Goal: Task Accomplishment & Management: Manage account settings

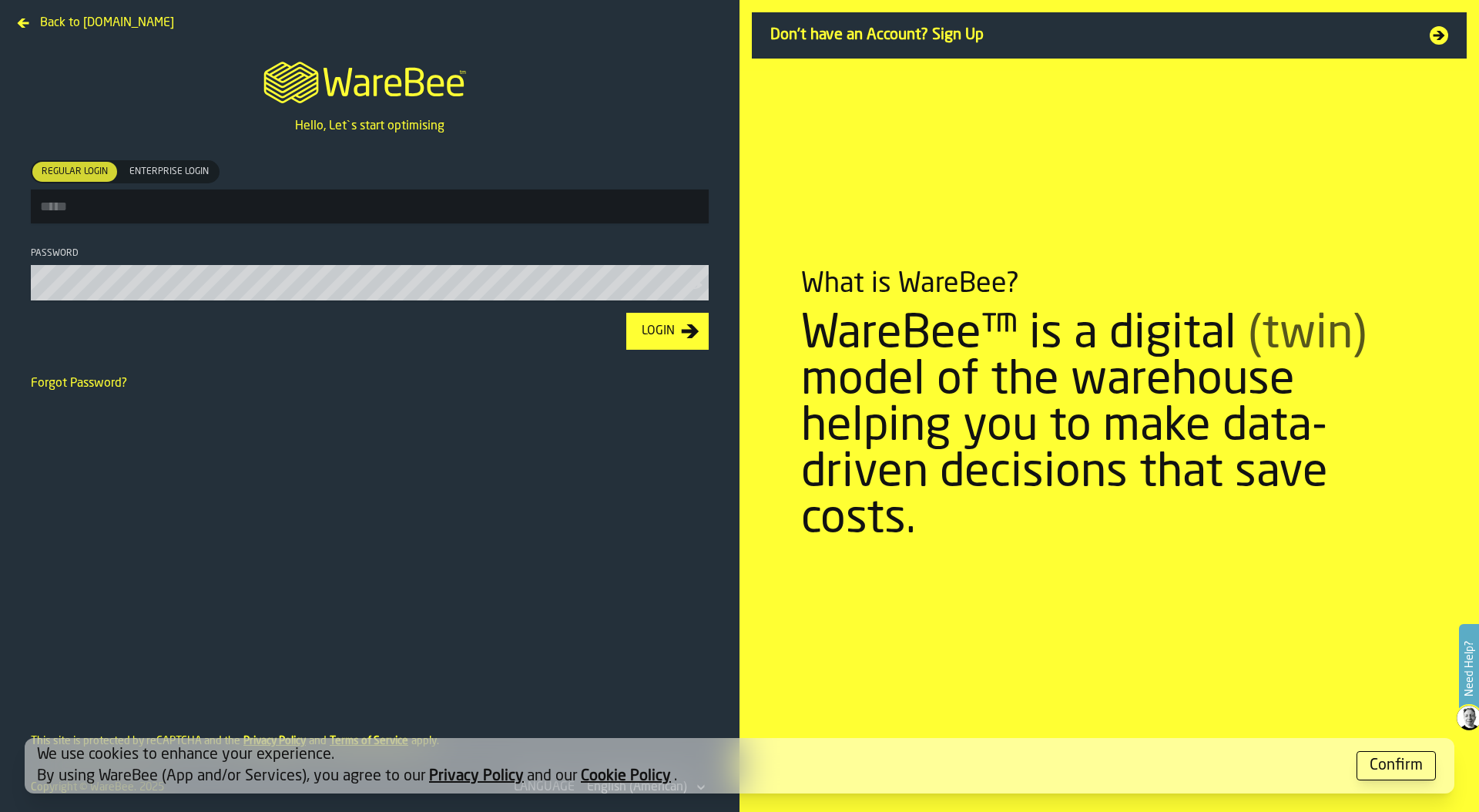
click at [181, 198] on input "Regular Login Regular Login Enterprise Login Enterprise Login" at bounding box center [369, 206] width 678 height 33
click at [431, 195] on input "Regular Login Regular Login Enterprise Login Enterprise Login" at bounding box center [369, 206] width 678 height 33
type input "**********"
click at [661, 333] on div "Login" at bounding box center [658, 332] width 45 height 19
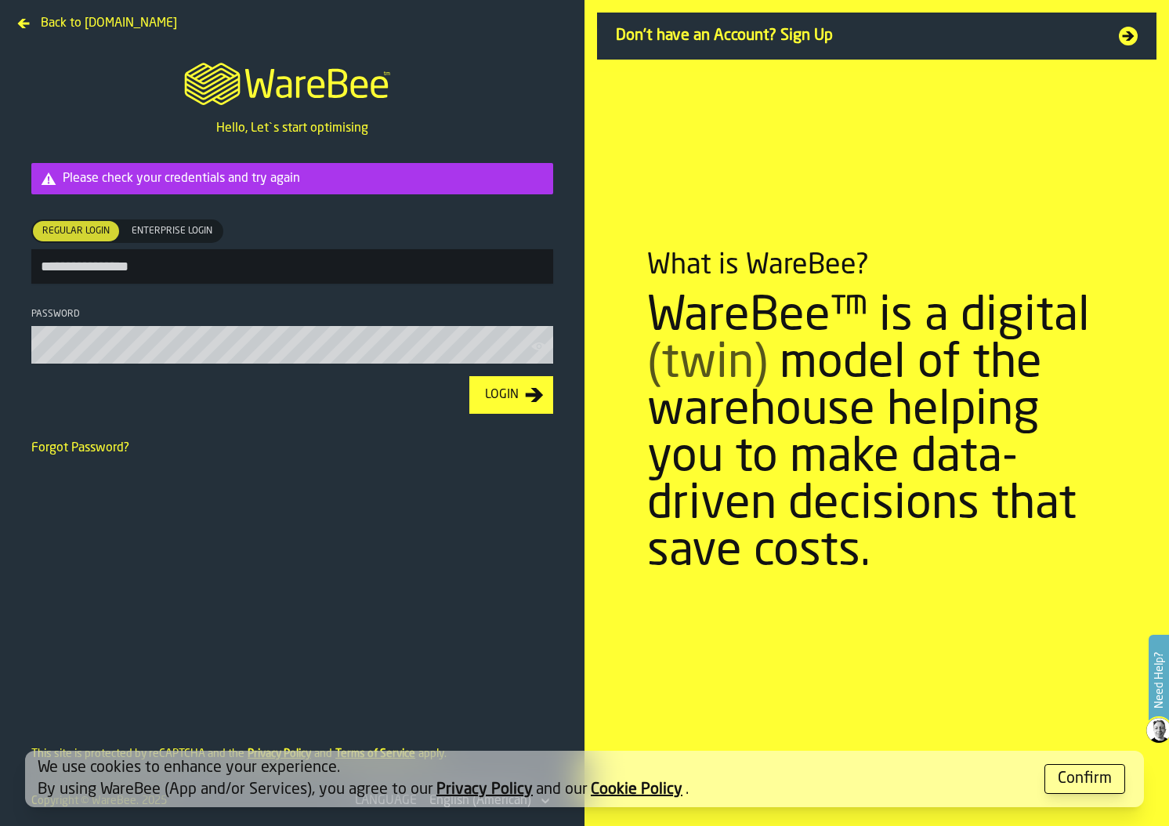
click at [537, 346] on icon "button-toolbar-Password" at bounding box center [538, 346] width 15 height 8
click at [537, 346] on icon "button-toolbar-Password" at bounding box center [536, 345] width 10 height 7
drag, startPoint x: 546, startPoint y: 450, endPoint x: 972, endPoint y: 347, distance: 438.5
click at [972, 347] on main "**********" at bounding box center [584, 413] width 1169 height 826
click at [500, 400] on div "Login" at bounding box center [502, 394] width 46 height 19
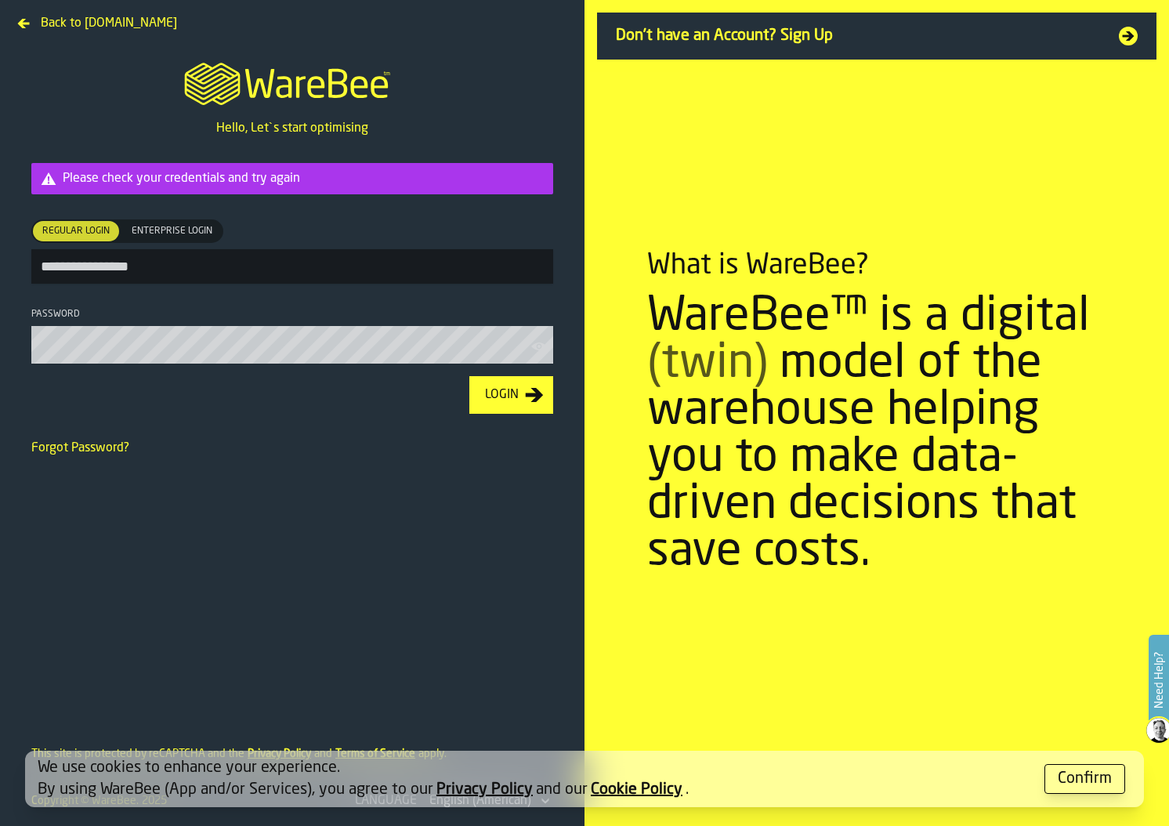
click at [500, 400] on div "Login" at bounding box center [502, 394] width 46 height 19
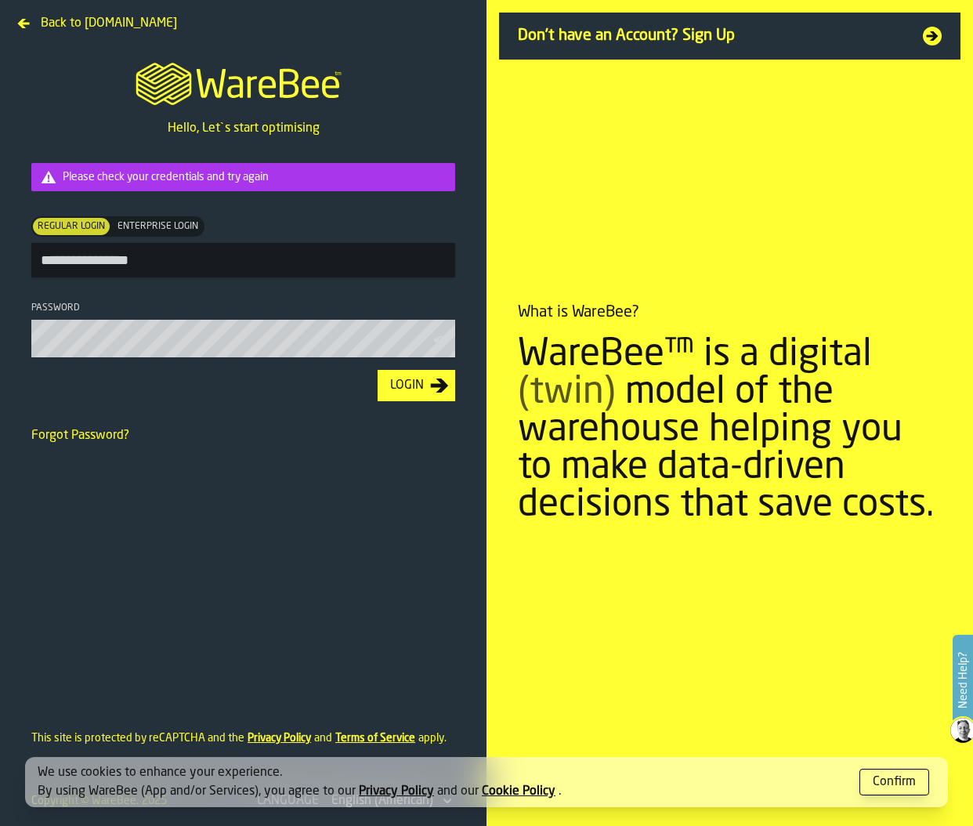
click at [419, 388] on div "Login" at bounding box center [407, 385] width 46 height 19
click at [404, 391] on div "Login" at bounding box center [407, 385] width 46 height 19
click at [404, 381] on div "Login" at bounding box center [407, 385] width 46 height 19
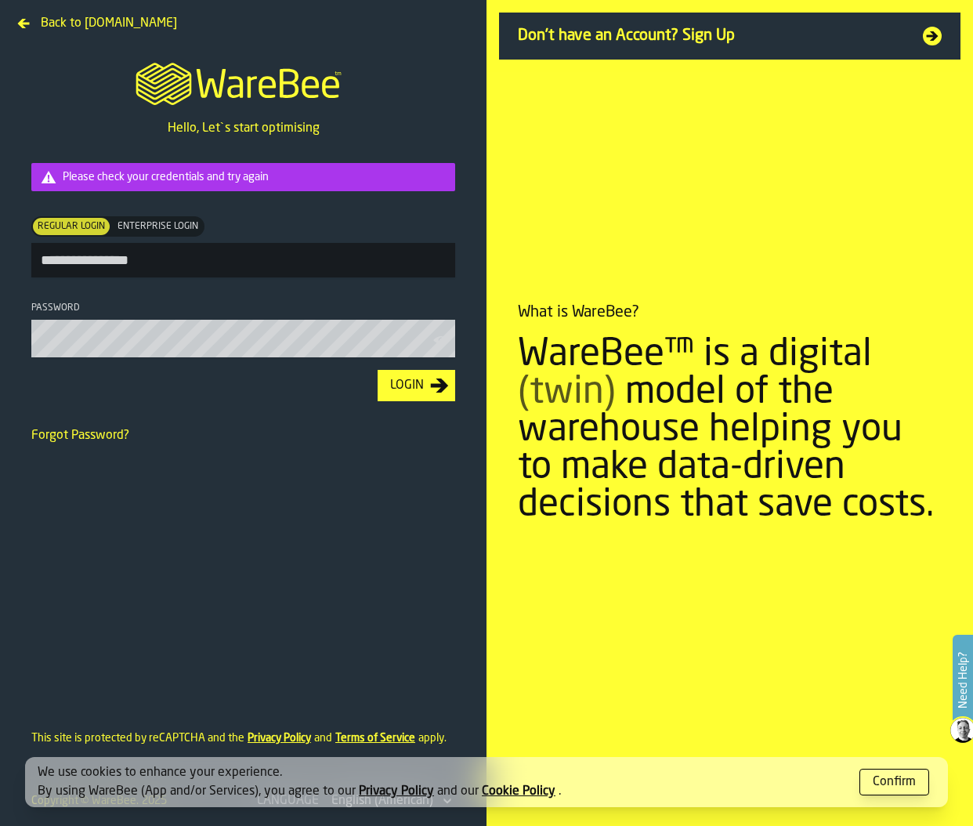
click at [313, 414] on footer "Login" at bounding box center [243, 385] width 449 height 56
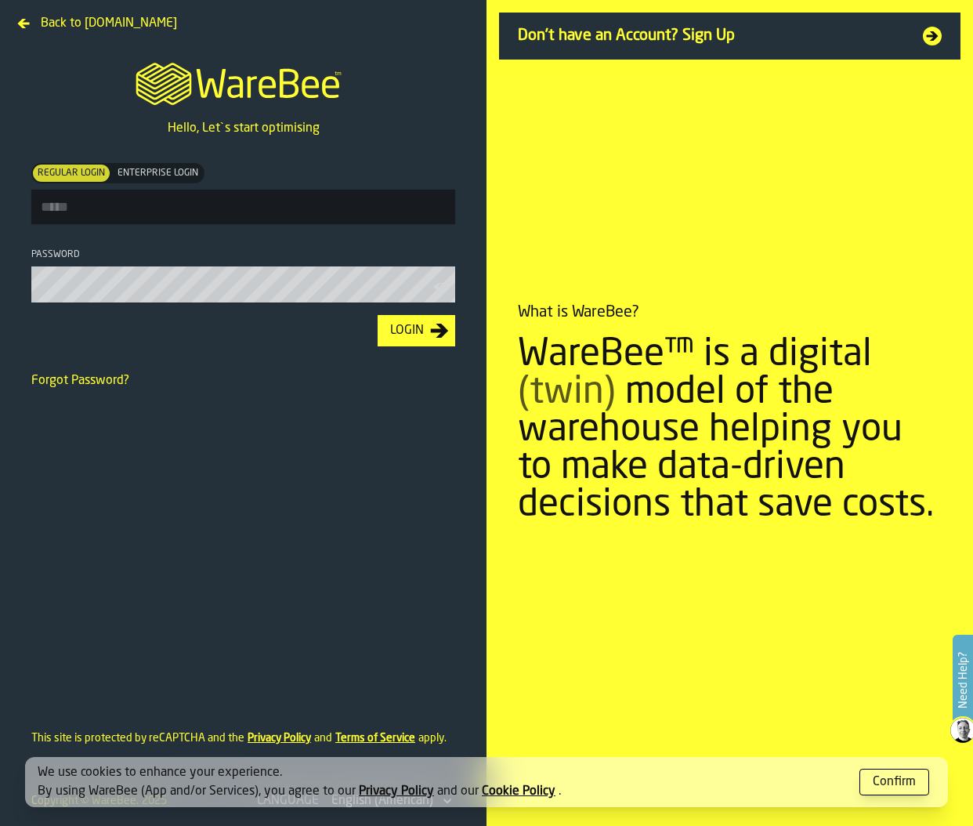
click at [287, 216] on input "Regular Login Regular Login Enterprise Login Enterprise Login" at bounding box center [243, 207] width 424 height 34
type input "**********"
click at [435, 294] on icon "button-toolbar-Password" at bounding box center [441, 287] width 16 height 16
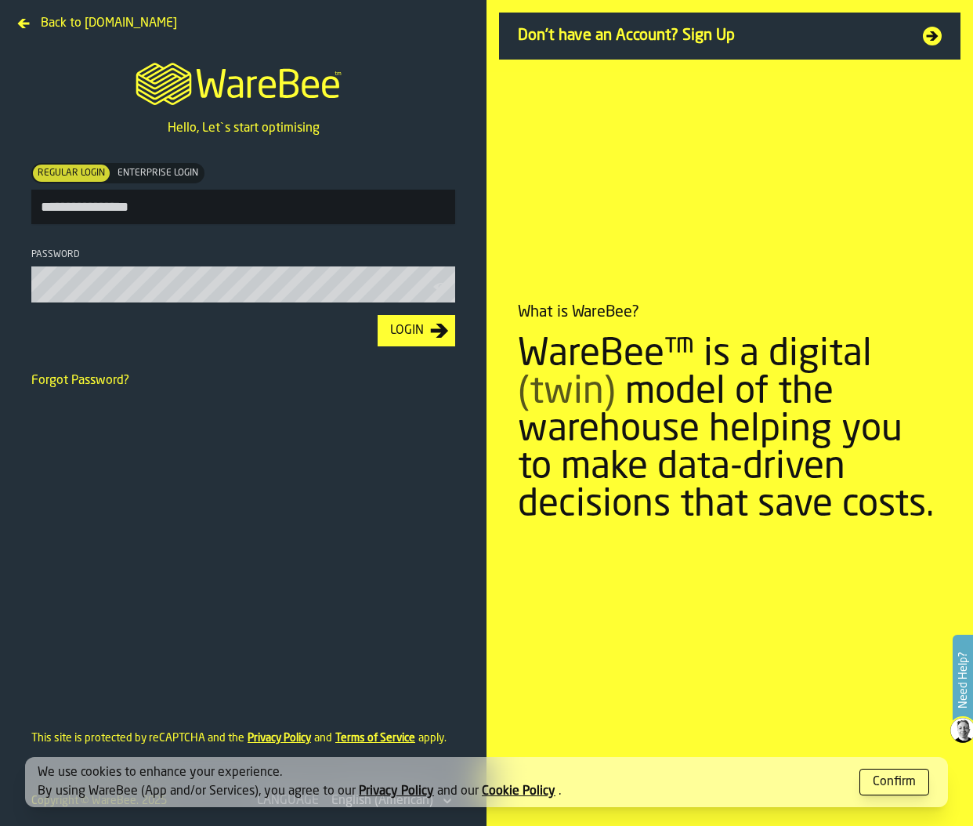
click at [420, 327] on div "Login" at bounding box center [407, 330] width 46 height 19
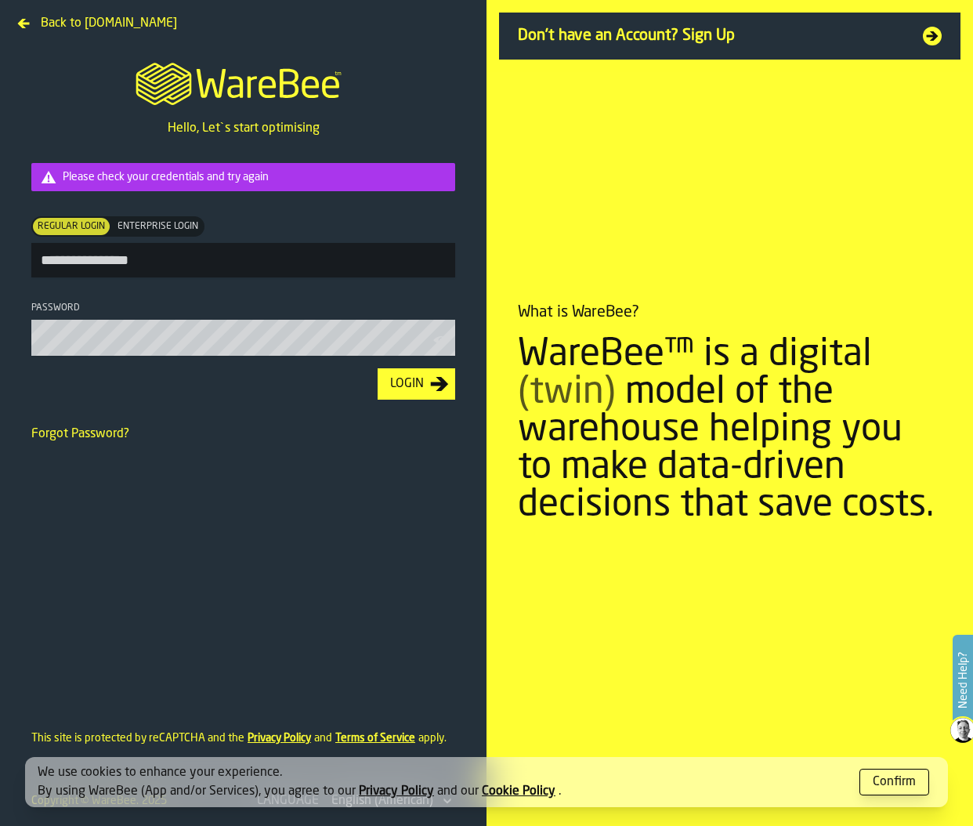
click at [349, 313] on div "Password" at bounding box center [243, 307] width 424 height 11
click at [414, 385] on div "Login" at bounding box center [407, 383] width 46 height 19
click at [177, 231] on span "Enterprise Login" at bounding box center [157, 226] width 87 height 14
click at [412, 385] on div "Login" at bounding box center [407, 383] width 46 height 19
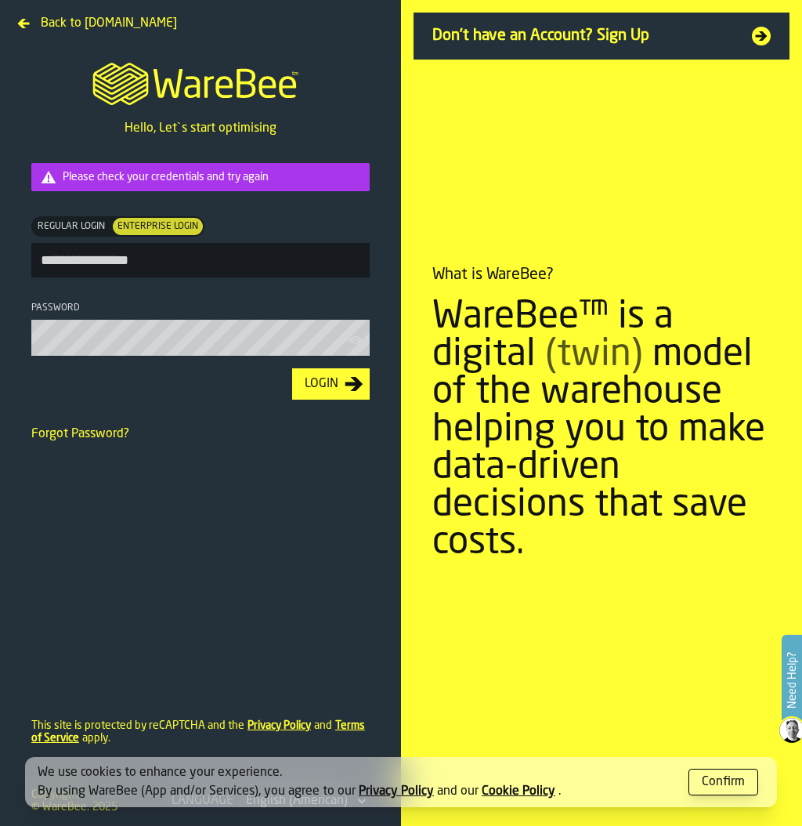
click at [81, 222] on span "Regular Login" at bounding box center [71, 226] width 74 height 14
click at [342, 391] on div "Login" at bounding box center [321, 383] width 46 height 19
click at [330, 390] on div "Login" at bounding box center [321, 383] width 46 height 19
click at [321, 391] on div "Login" at bounding box center [321, 383] width 46 height 19
click at [43, 487] on form "**********" at bounding box center [200, 410] width 389 height 544
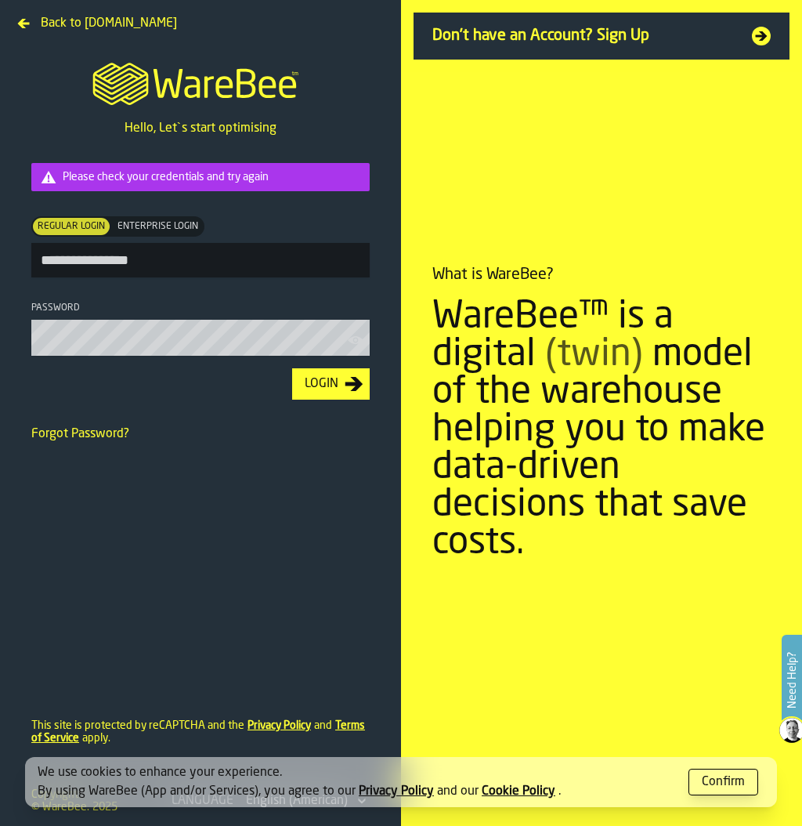
click at [200, 498] on form "**********" at bounding box center [200, 410] width 389 height 544
